Goal: Browse casually

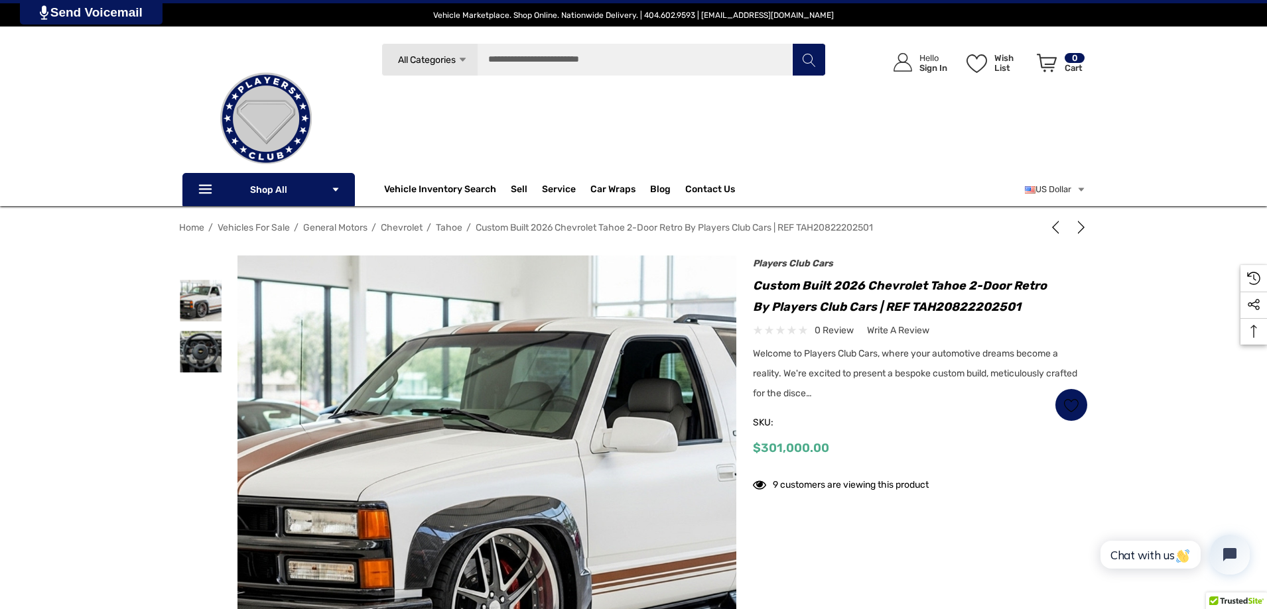
scroll to position [66, 0]
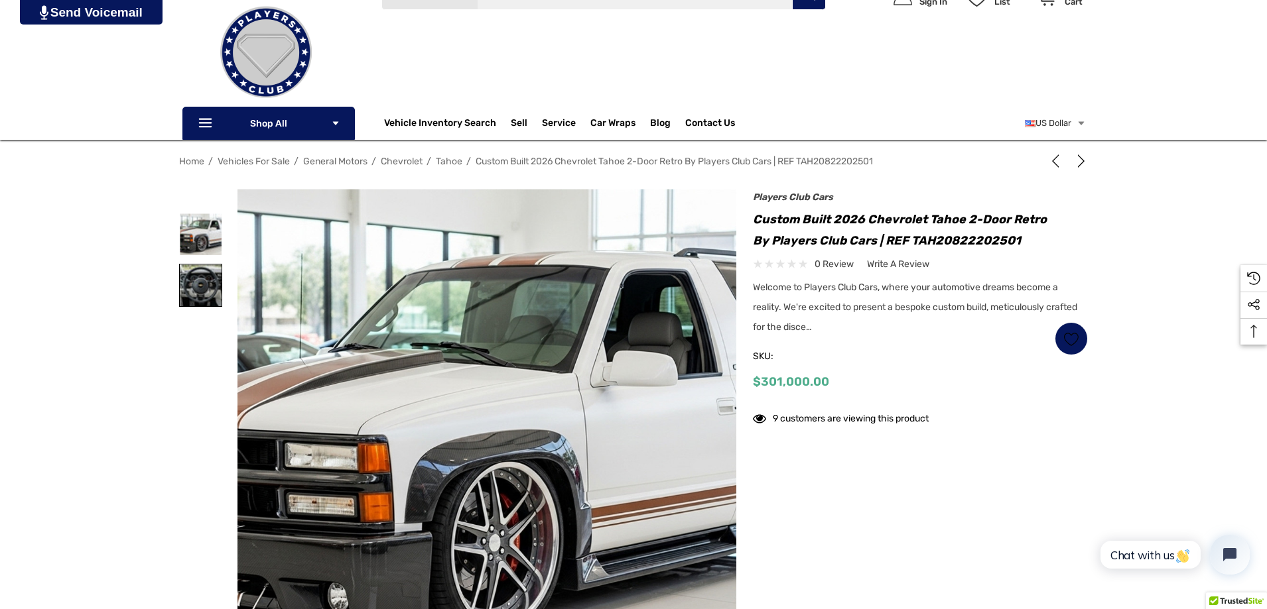
click at [195, 282] on img at bounding box center [201, 286] width 42 height 42
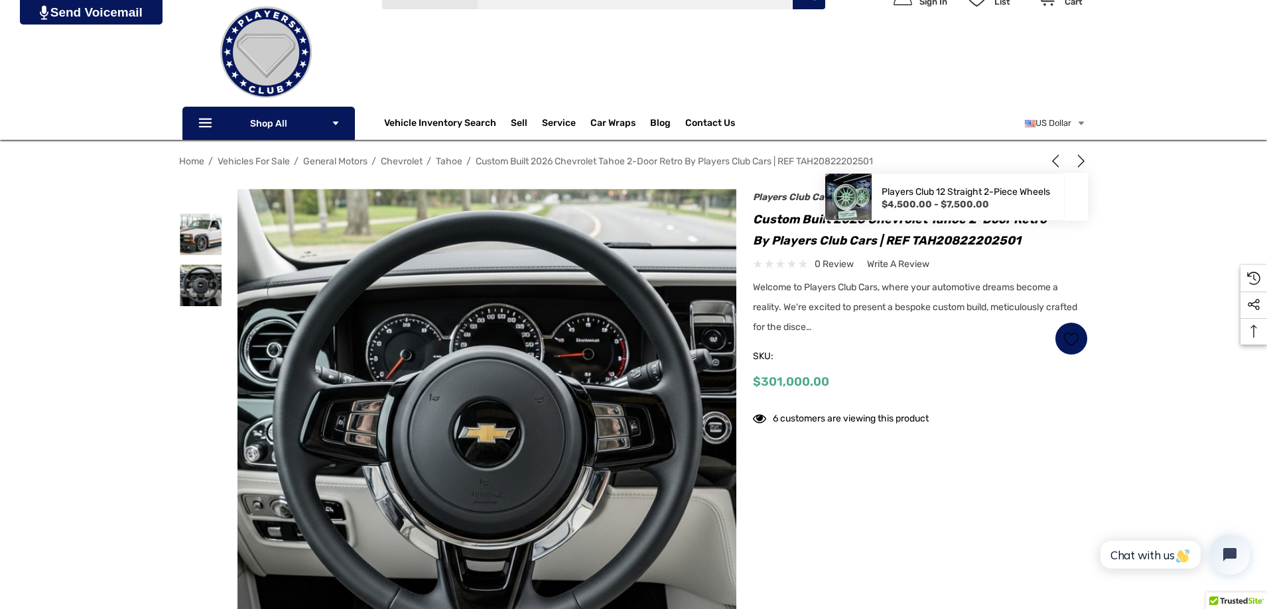
click at [1077, 162] on icon "Next" at bounding box center [1080, 161] width 13 height 13
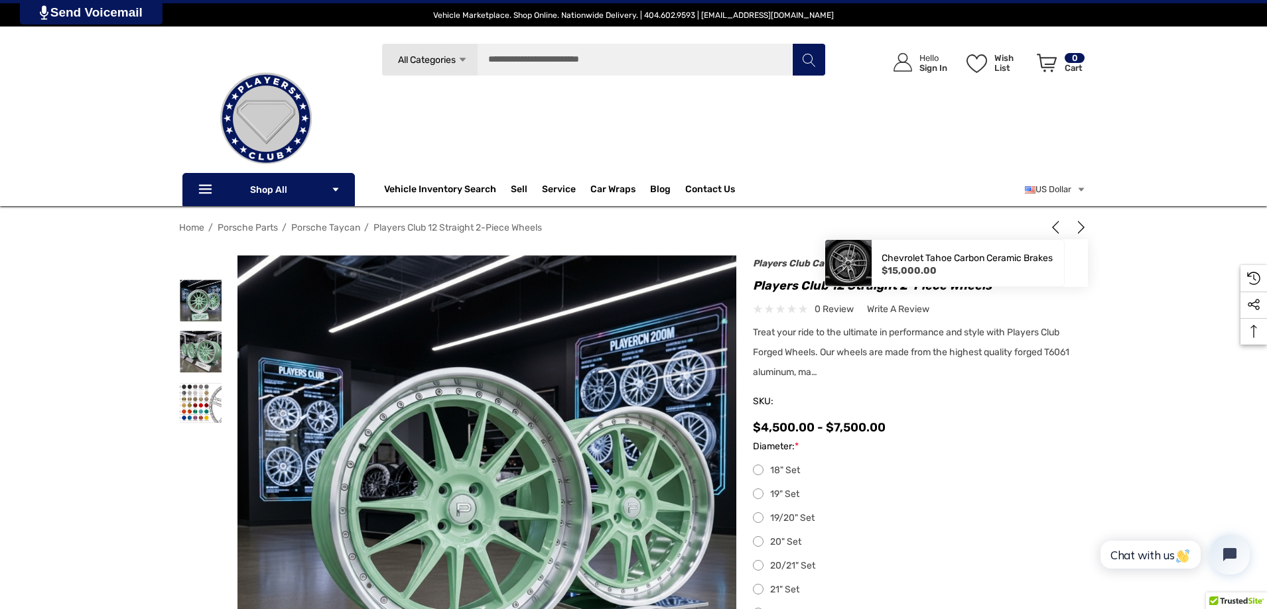
click at [1081, 226] on icon "Next" at bounding box center [1080, 227] width 13 height 13
